Goal: Information Seeking & Learning: Learn about a topic

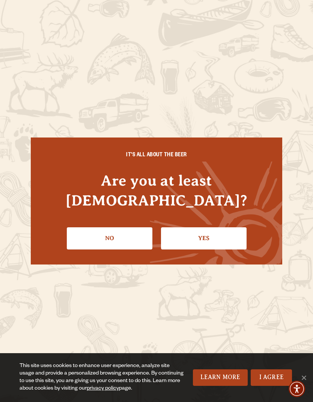
click at [224, 230] on link "Yes" at bounding box center [204, 238] width 86 height 22
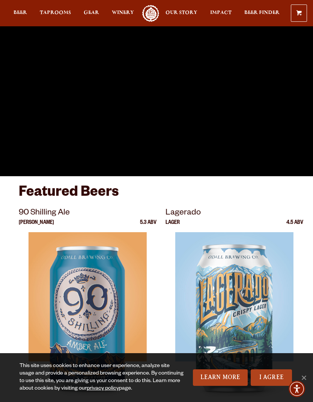
click at [56, 16] on span "Taprooms" at bounding box center [55, 13] width 31 height 6
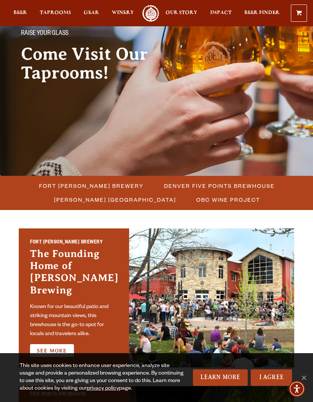
scroll to position [68, 0]
click at [80, 185] on span "Fort [PERSON_NAME] Brewery" at bounding box center [91, 186] width 105 height 11
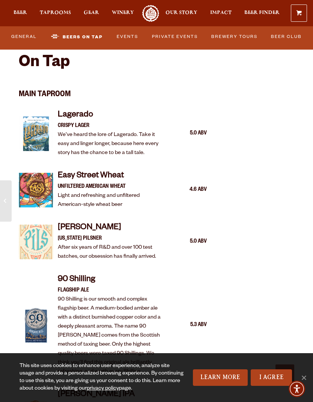
scroll to position [612, 0]
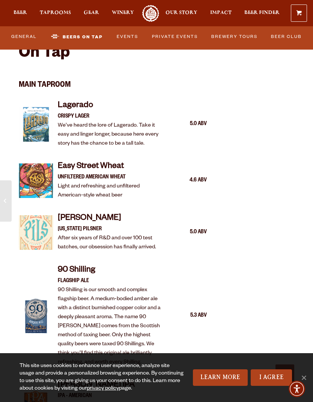
click at [71, 209] on div "Odell Pils COLORADO PILSNER After six years of R&D and over 100 test batches, o…" at bounding box center [113, 233] width 188 height 48
click at [90, 225] on p "COLORADO PILSNER" at bounding box center [111, 229] width 107 height 9
click at [111, 234] on p "After six years of R&D and over 100 test batches, our obsession has finally arr…" at bounding box center [111, 243] width 107 height 18
click at [104, 234] on p "After six years of R&D and over 100 test batches, our obsession has finally arr…" at bounding box center [111, 243] width 107 height 18
click at [97, 225] on p "COLORADO PILSNER" at bounding box center [111, 229] width 107 height 9
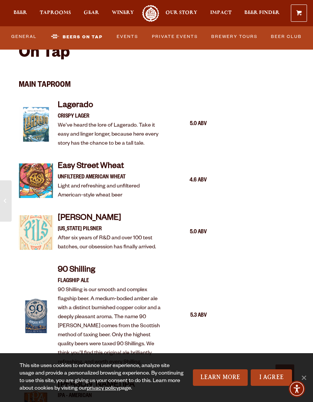
click at [107, 234] on p "After six years of R&D and over 100 test batches, our obsession has finally arr…" at bounding box center [111, 243] width 107 height 18
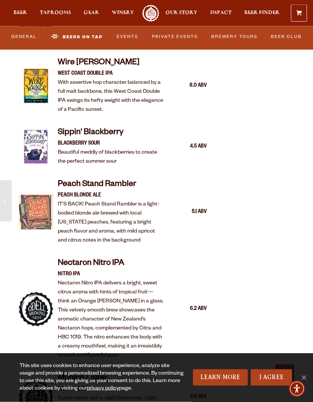
click at [127, 35] on link "Events" at bounding box center [128, 37] width 26 height 16
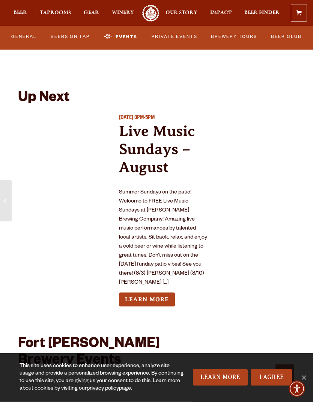
scroll to position [3187, 0]
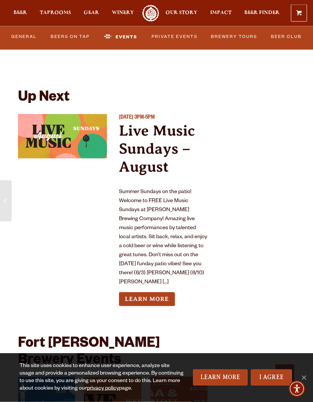
click at [160, 292] on link "Learn More" at bounding box center [147, 299] width 56 height 14
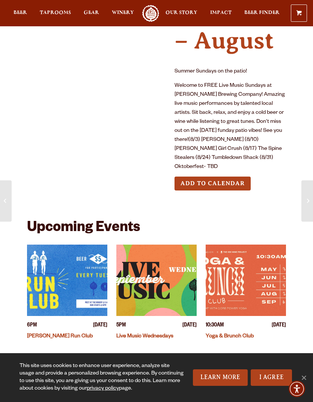
scroll to position [115, 0]
